Goal: Use online tool/utility: Utilize a website feature to perform a specific function

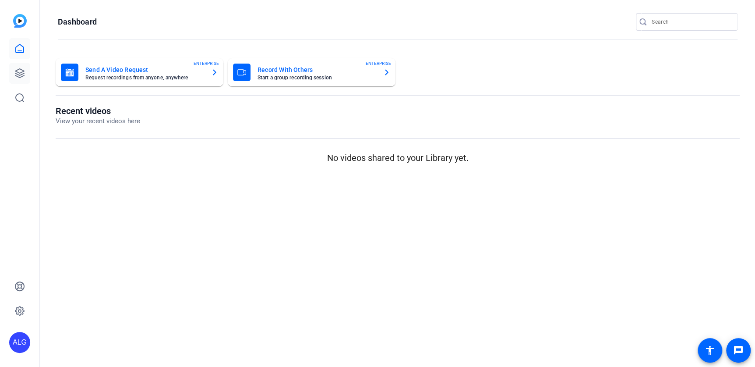
click at [22, 73] on icon at bounding box center [19, 73] width 11 height 11
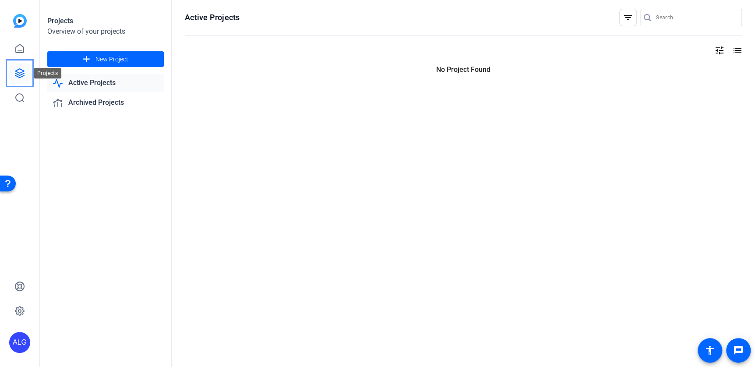
click at [21, 73] on icon at bounding box center [19, 73] width 11 height 11
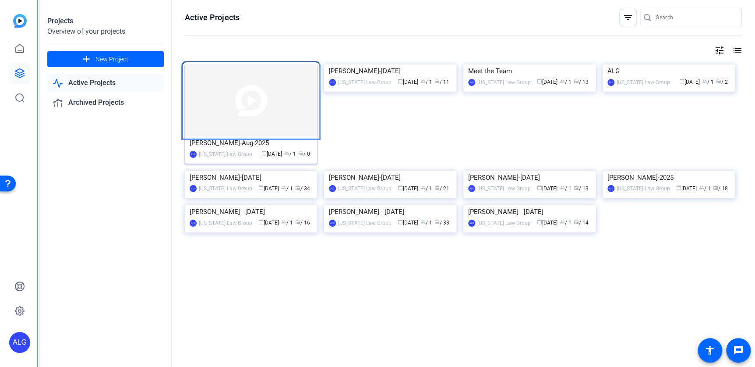
click at [242, 78] on img "Unlabelled" at bounding box center [251, 100] width 132 height 72
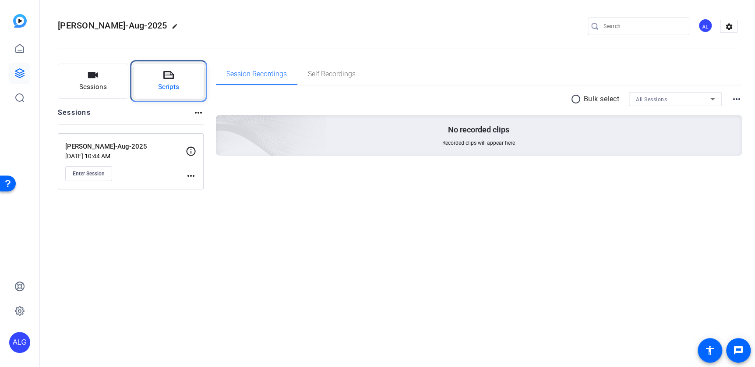
click at [166, 90] on span "Scripts" at bounding box center [168, 87] width 21 height 10
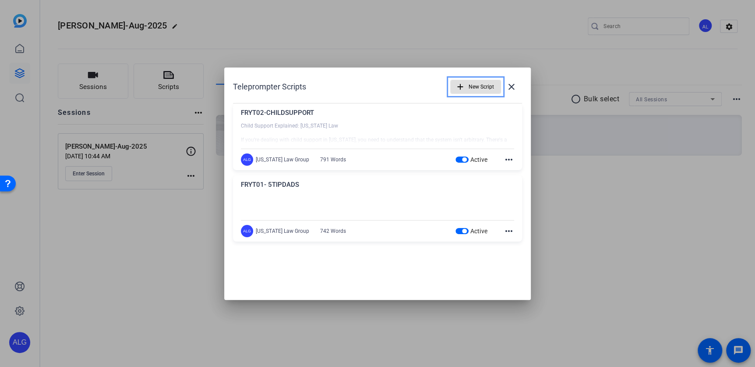
click at [470, 82] on span "New Script" at bounding box center [481, 86] width 25 height 17
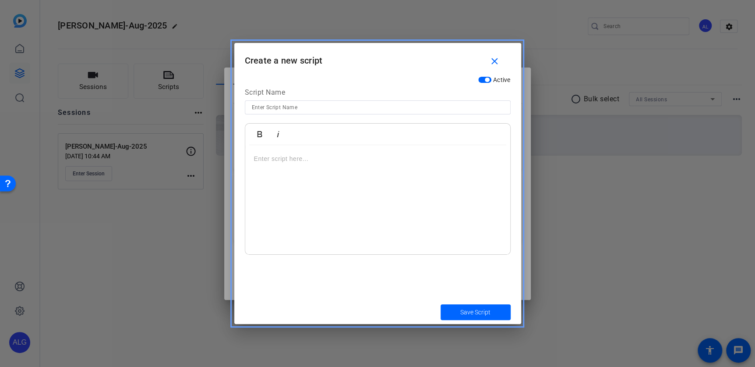
click at [241, 172] on div "Active Script Name Bold Italic Enter script here..." at bounding box center [377, 186] width 287 height 228
click at [258, 166] on div at bounding box center [377, 199] width 265 height 109
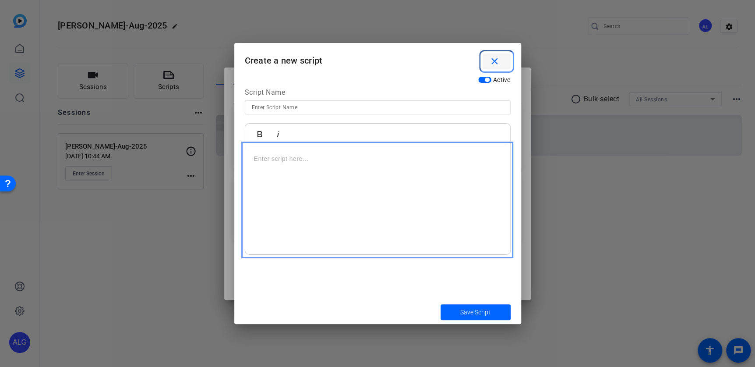
click at [488, 66] on span "button" at bounding box center [497, 61] width 28 height 21
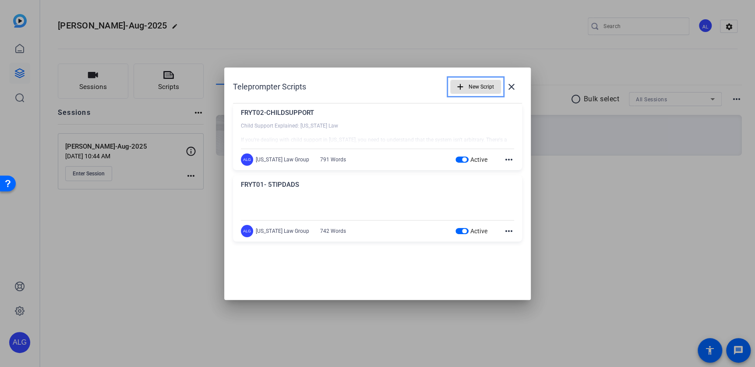
click at [373, 210] on div at bounding box center [377, 205] width 273 height 22
click at [514, 92] on span at bounding box center [511, 86] width 21 height 21
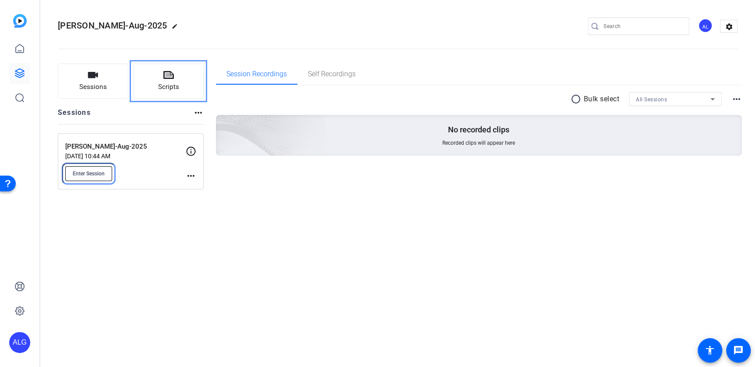
click at [107, 167] on button "Enter Session" at bounding box center [88, 173] width 47 height 15
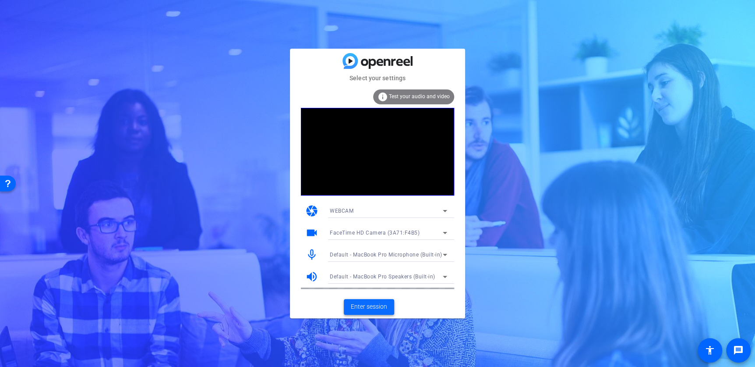
click at [382, 301] on span at bounding box center [369, 306] width 50 height 21
